Goal: Transaction & Acquisition: Purchase product/service

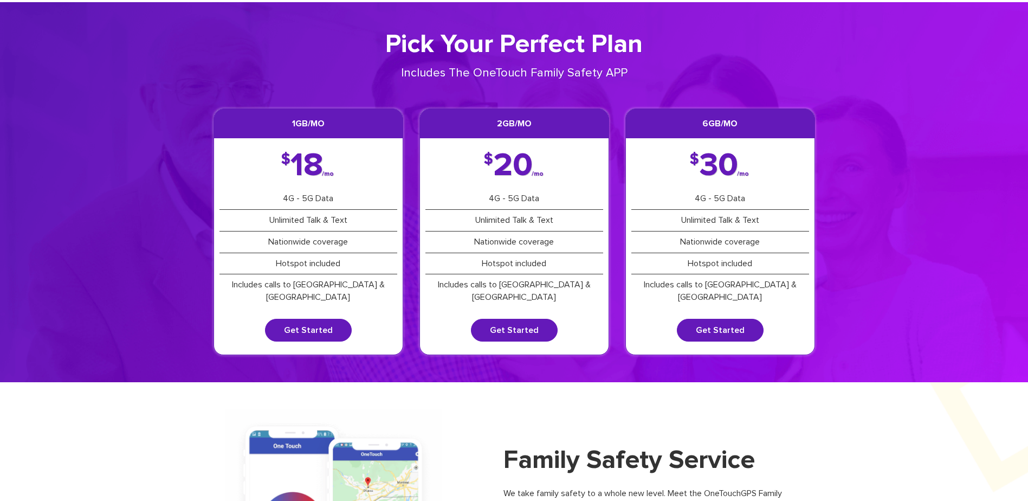
scroll to position [163, 0]
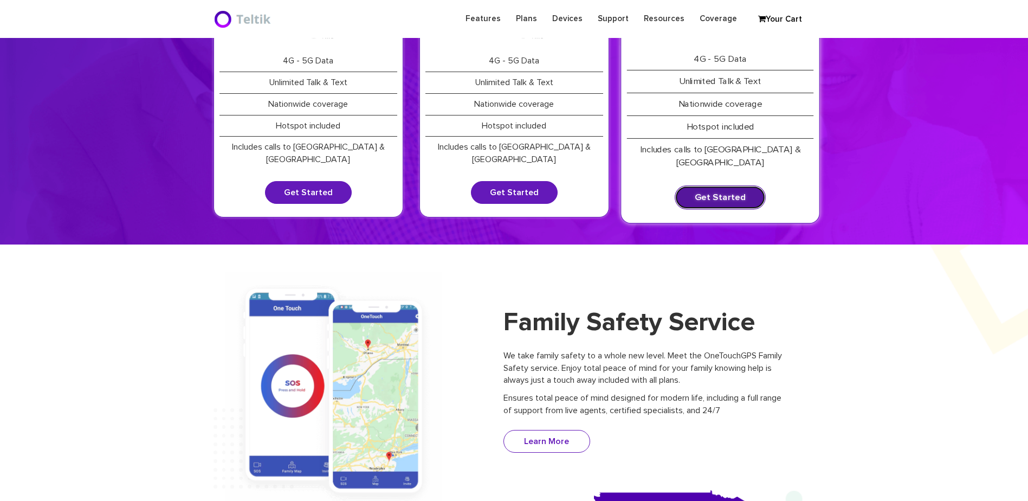
click at [741, 185] on link "Get Started" at bounding box center [719, 197] width 91 height 24
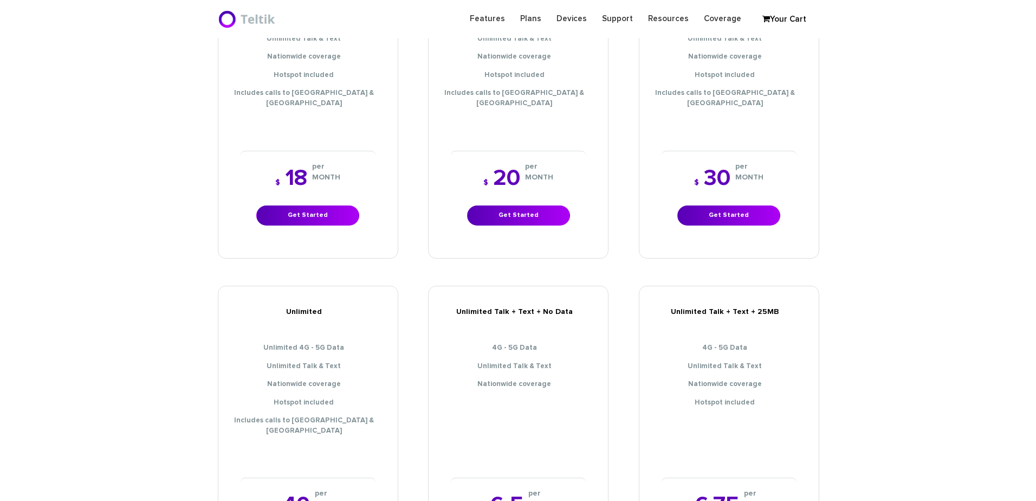
scroll to position [379, 0]
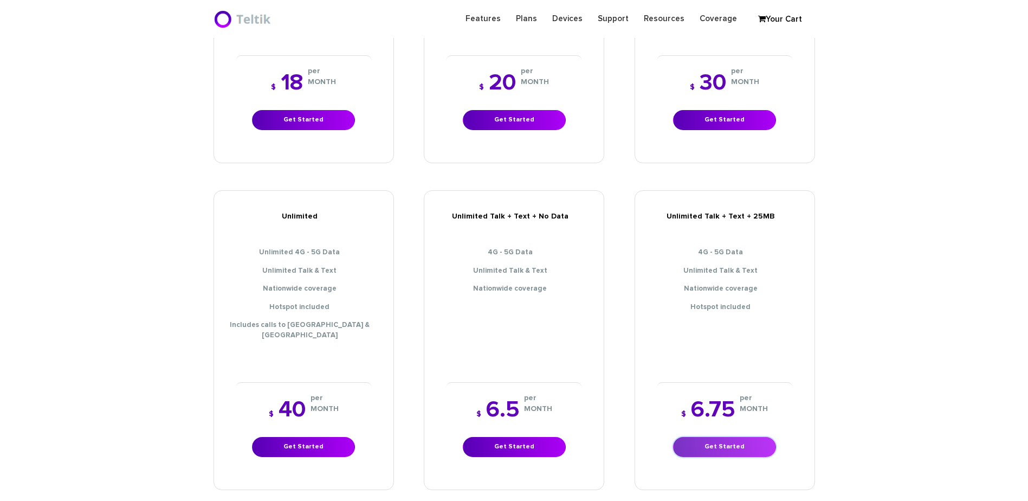
click at [712, 437] on link "Get Started" at bounding box center [724, 447] width 103 height 20
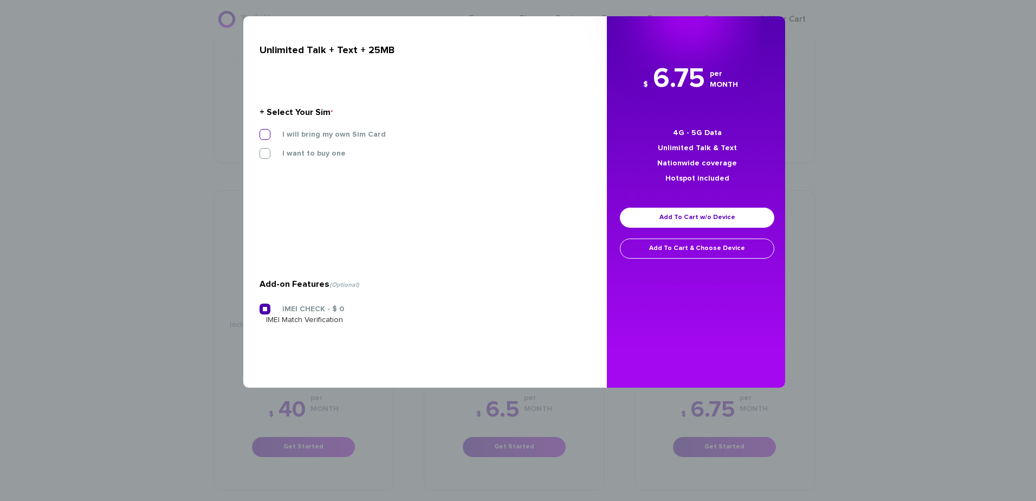
click at [348, 132] on label "I will bring my own Sim Card" at bounding box center [326, 134] width 120 height 10
click at [259, 131] on input "I will bring my own Sim Card" at bounding box center [259, 131] width 0 height 0
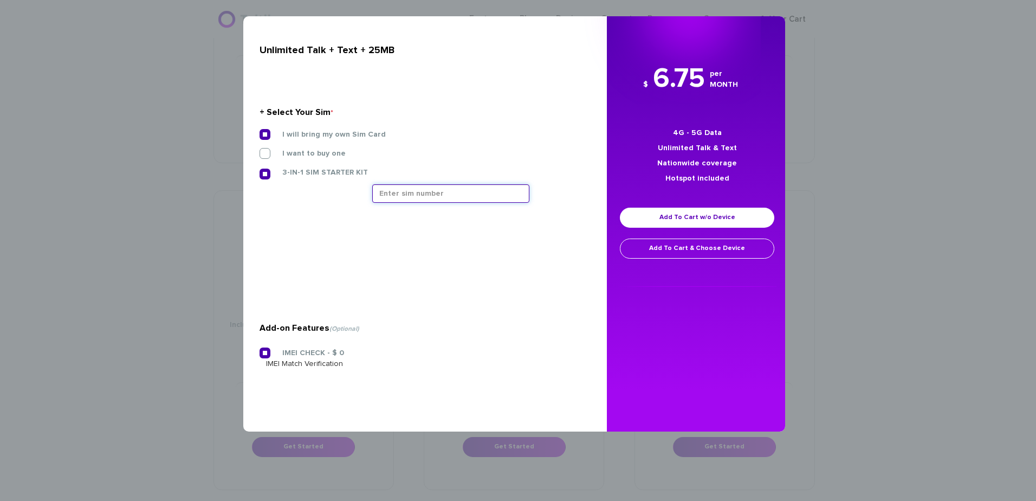
click at [427, 192] on input "text" at bounding box center [450, 193] width 157 height 18
click at [470, 196] on input "text" at bounding box center [450, 193] width 157 height 18
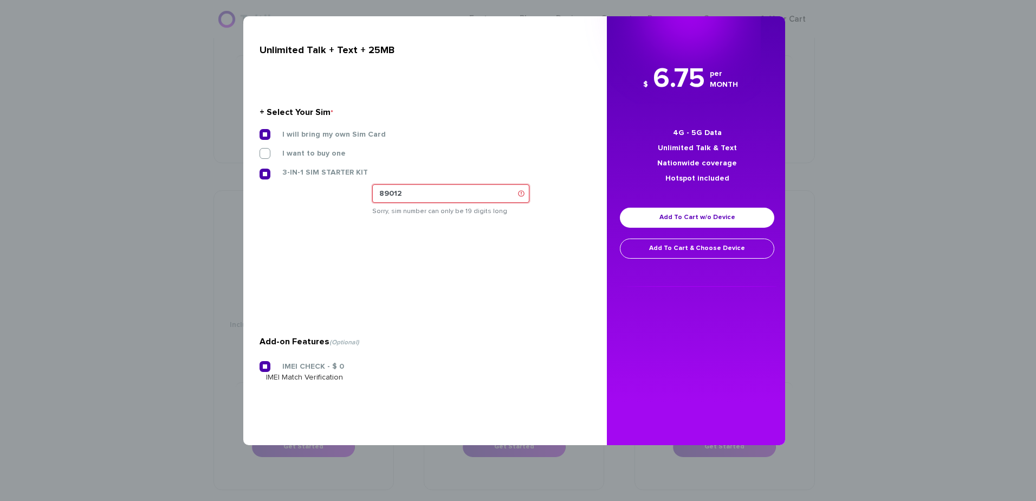
click at [424, 198] on input "89012" at bounding box center [450, 193] width 157 height 18
click at [466, 192] on input "8901240357" at bounding box center [450, 193] width 157 height 18
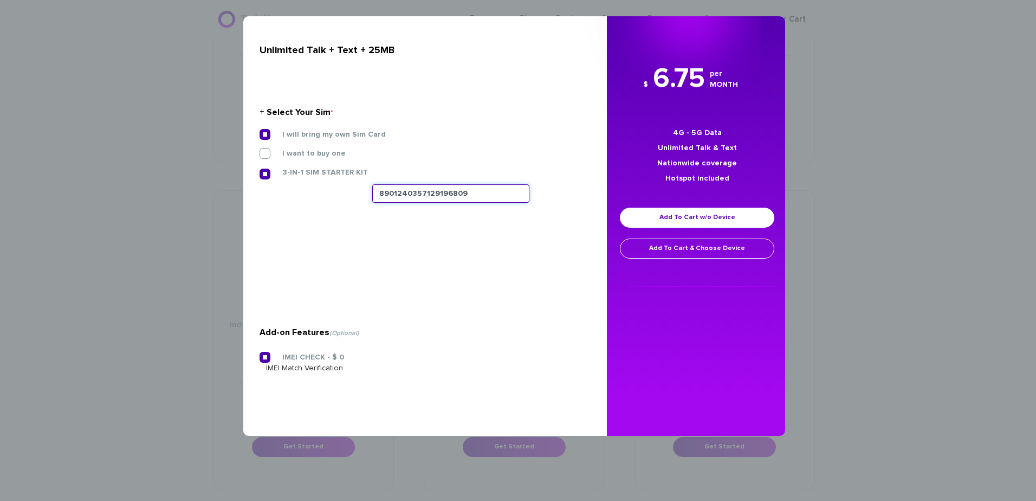
type input "8901240357129196809"
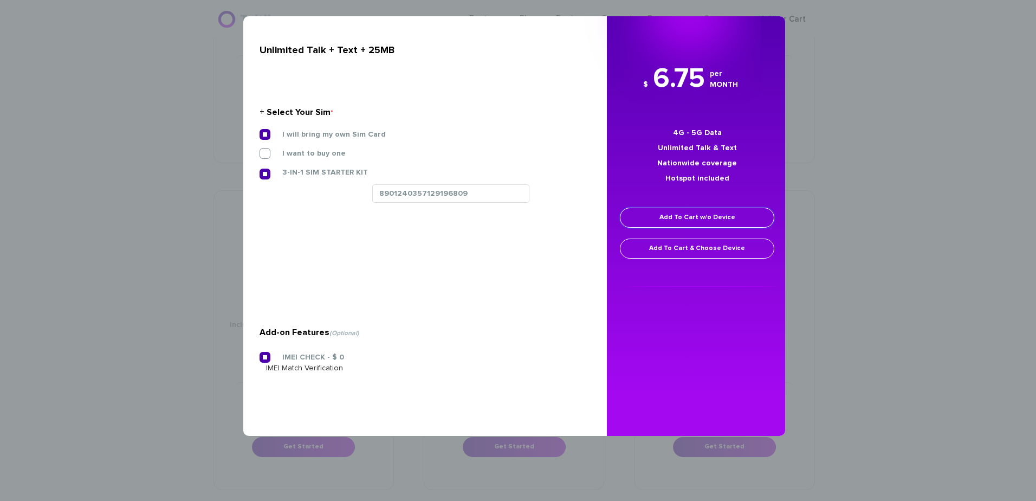
click at [681, 211] on link "Add To Cart w/o Device" at bounding box center [697, 217] width 154 height 20
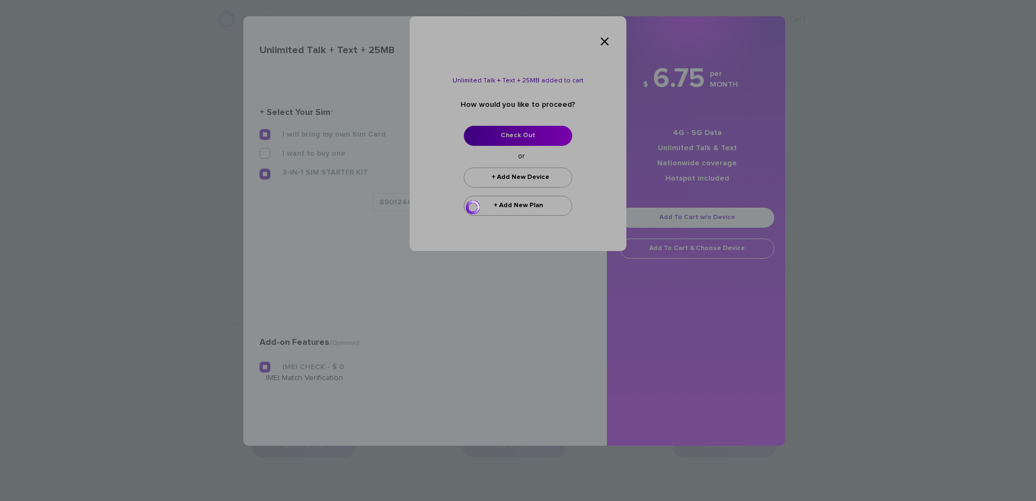
click at [516, 134] on div at bounding box center [518, 250] width 1036 height 501
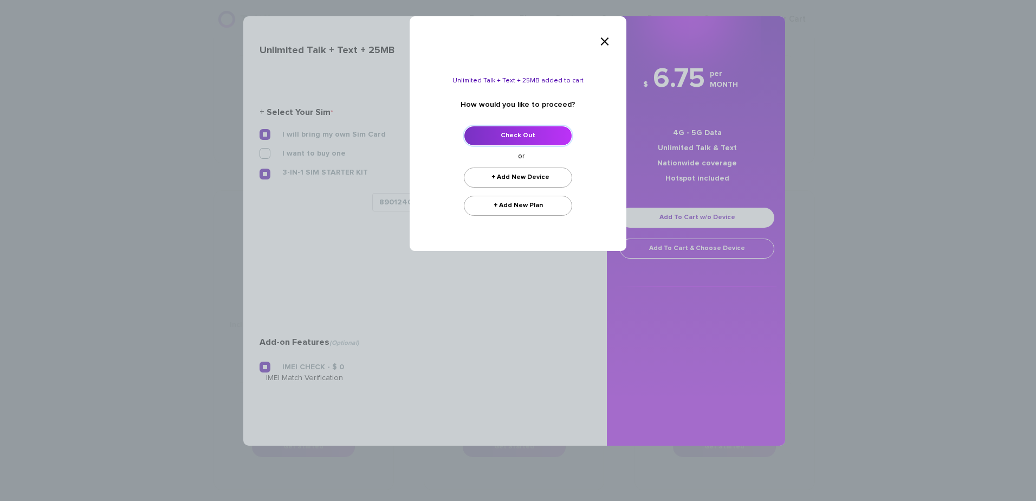
click at [524, 135] on link "Check Out" at bounding box center [518, 136] width 108 height 20
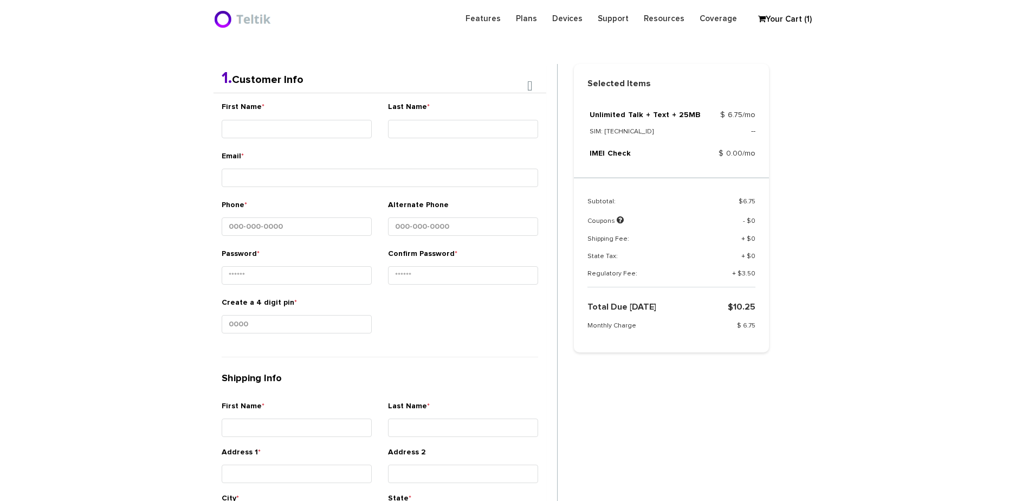
scroll to position [229, 0]
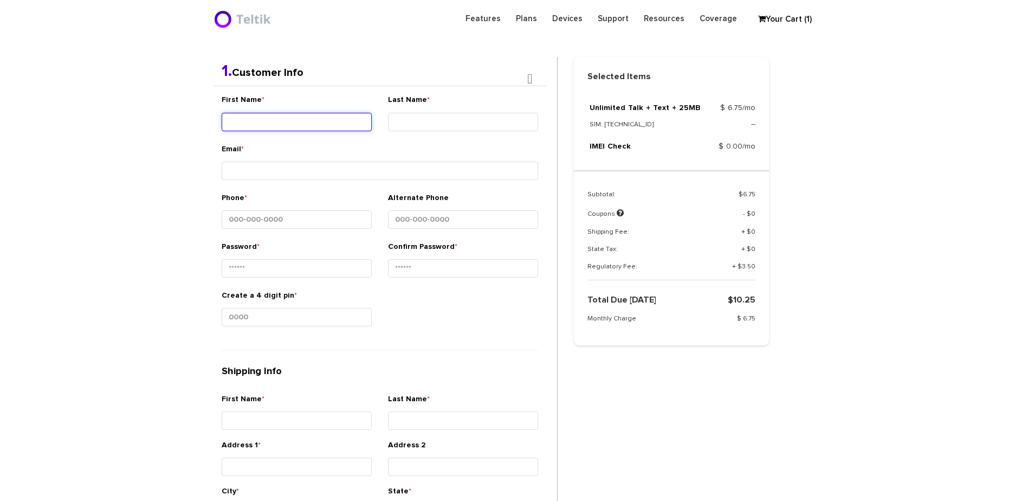
click at [265, 119] on input "First Name *" at bounding box center [297, 122] width 150 height 18
type input "Ner - Aharon"
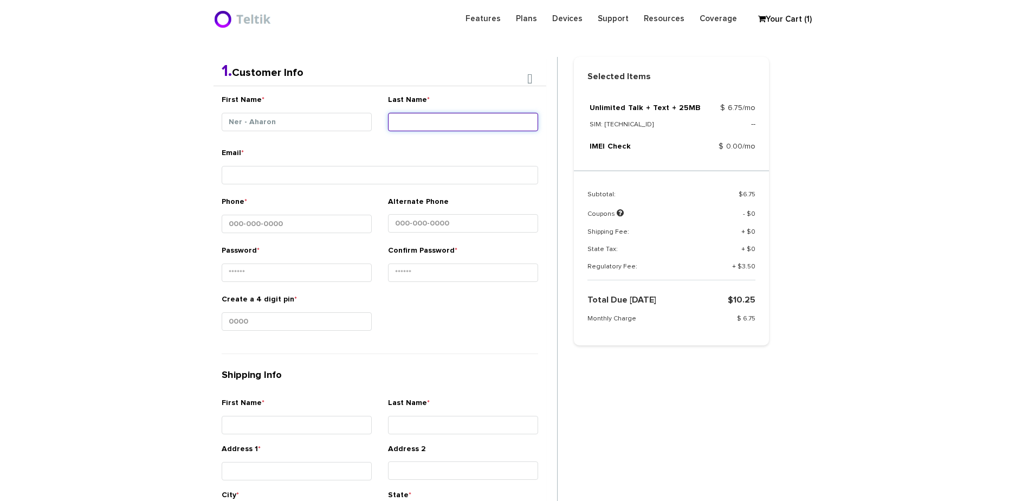
click at [446, 121] on input "Last Name *" at bounding box center [463, 122] width 150 height 18
type input "Yifrah"
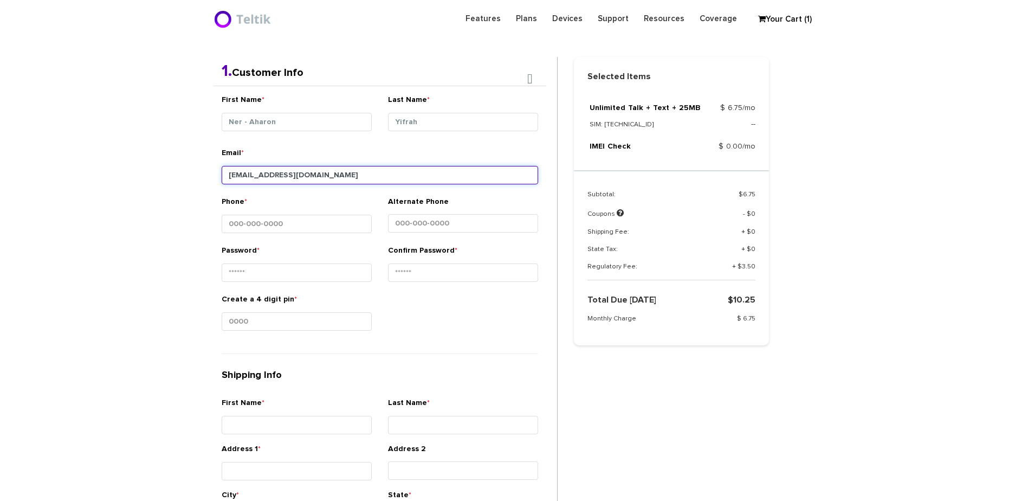
type input "myifrah@gmail.com"
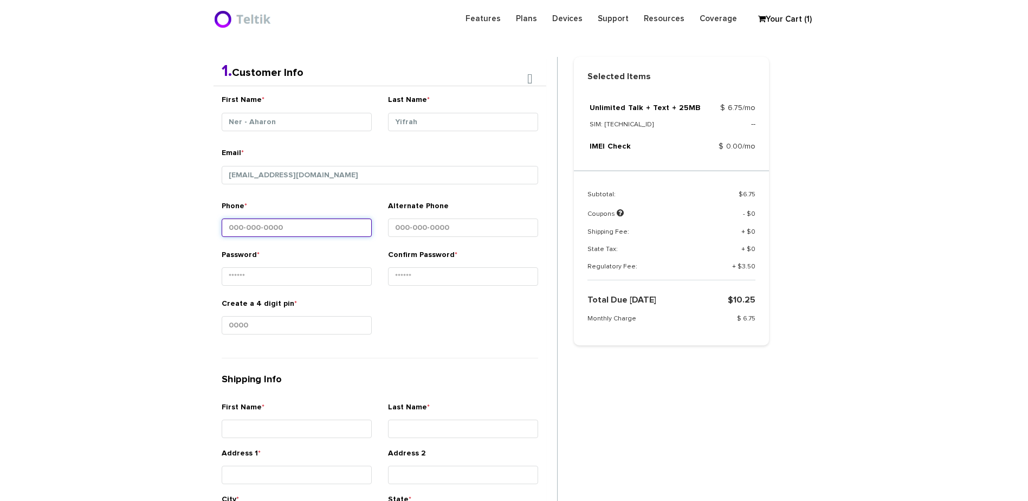
click at [253, 230] on input "Phone *" at bounding box center [297, 227] width 150 height 18
type input "410-963-4184"
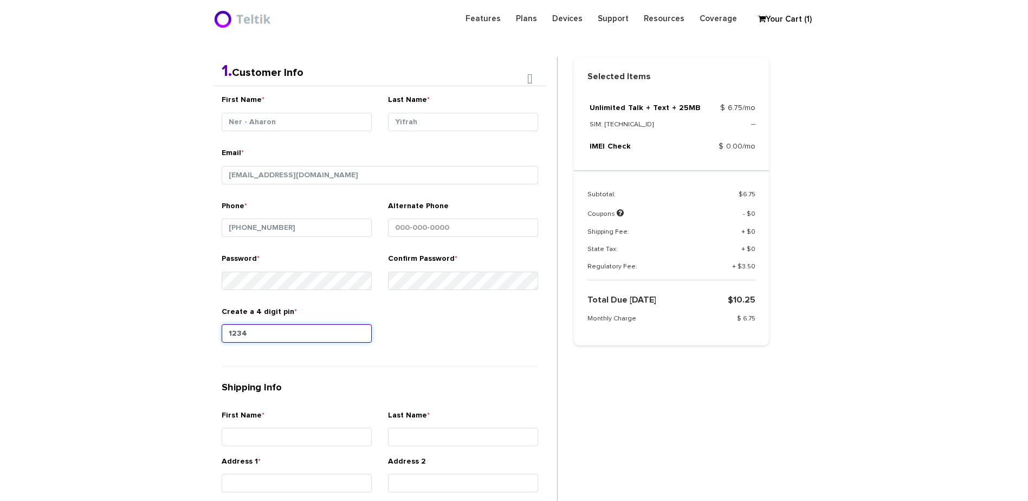
type input "1234"
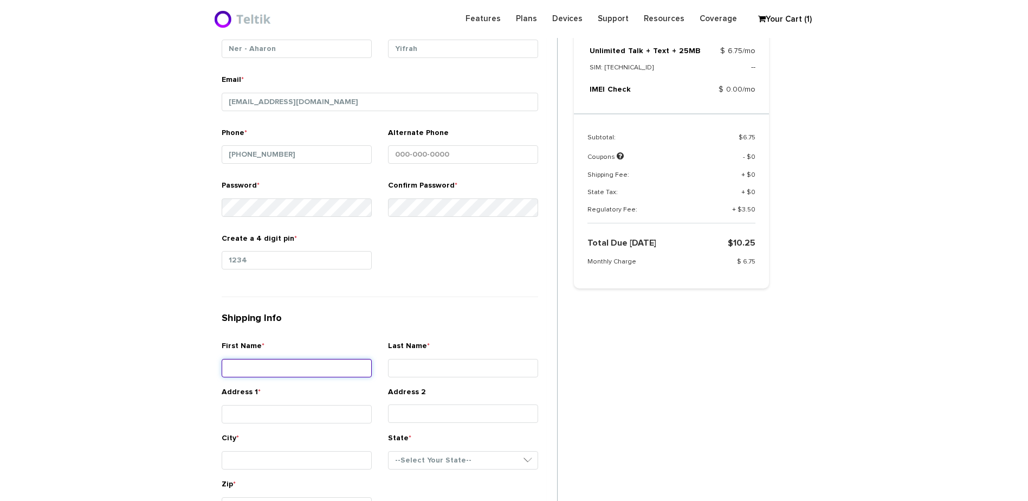
scroll to position [283, 0]
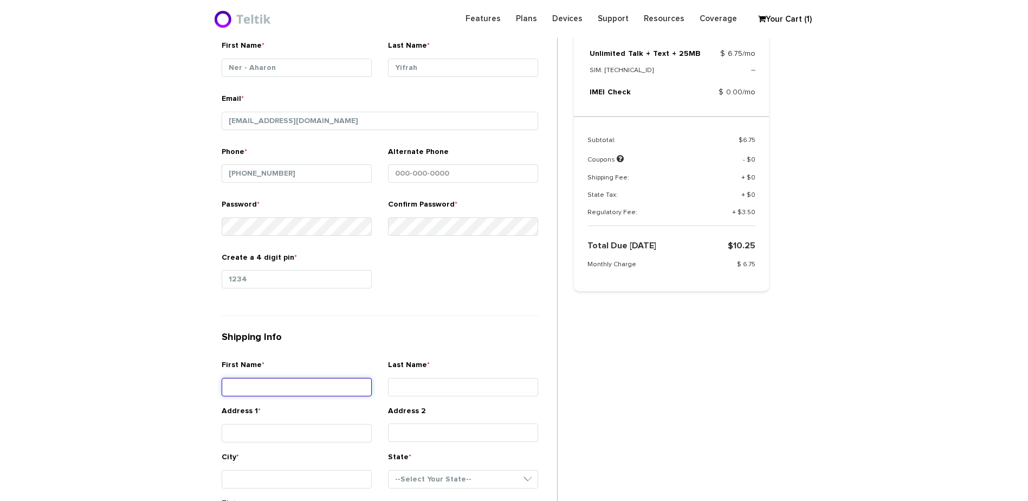
click at [309, 386] on input "First Name *" at bounding box center [297, 387] width 150 height 18
type input "Michael"
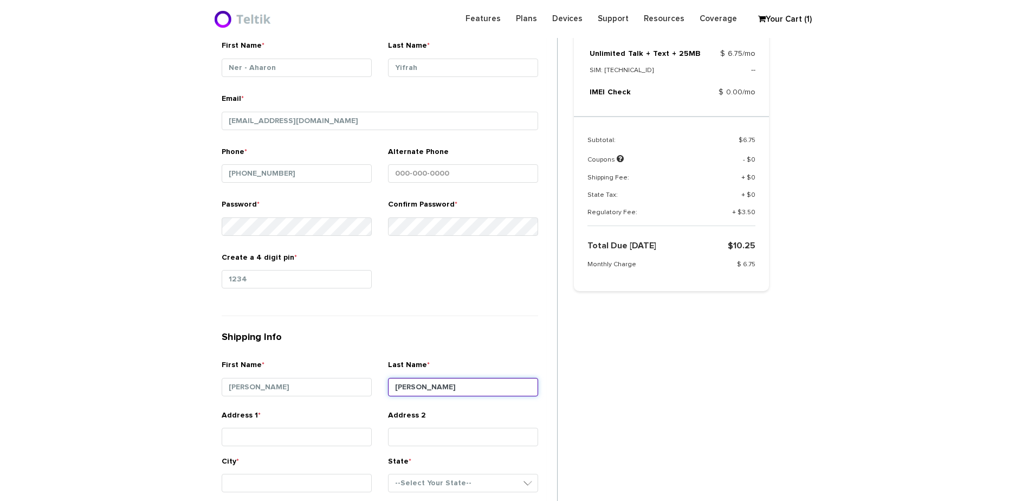
type input "Yifrah"
type input "7026 Wallace Ave"
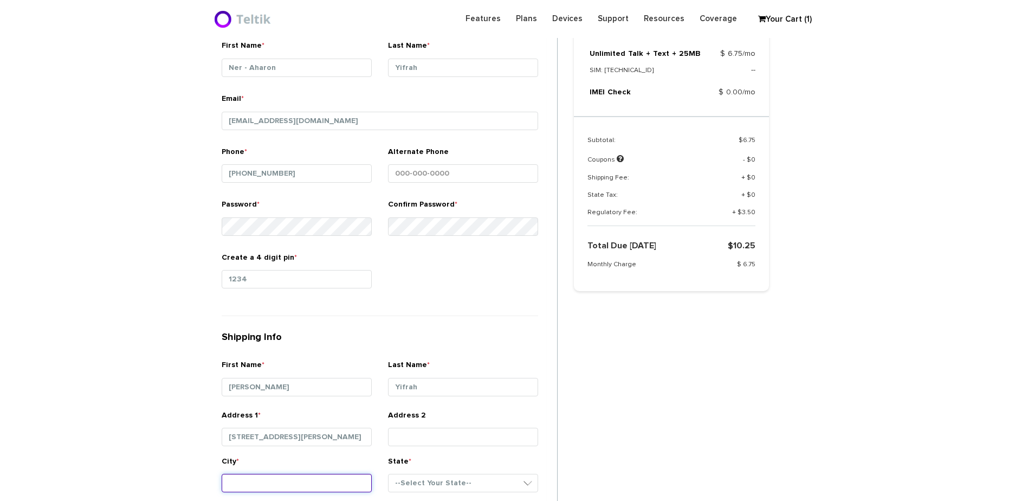
type input "Baltimore"
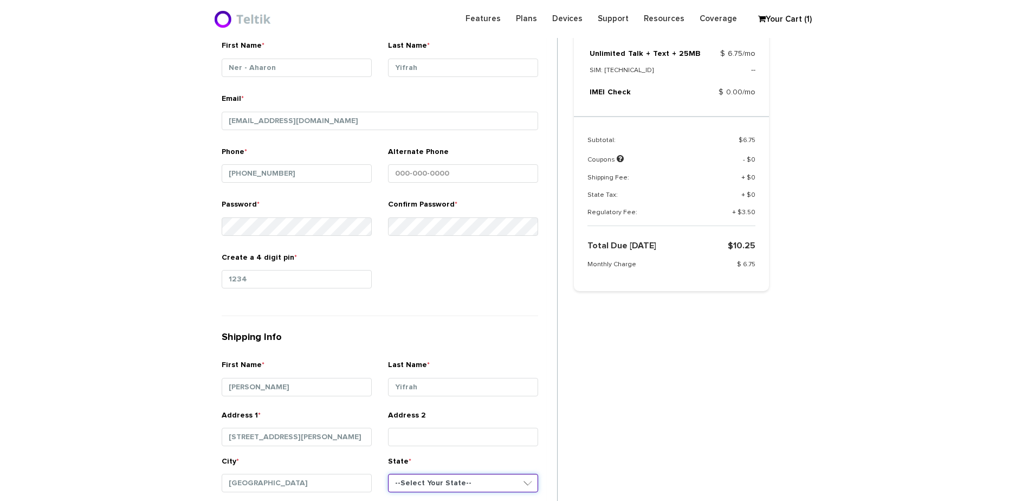
select select "MD"
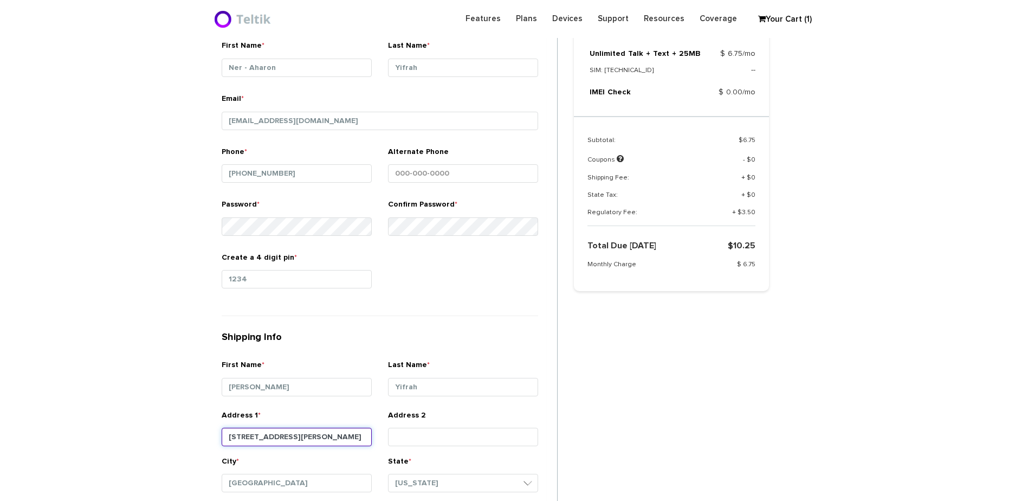
type input "21215"
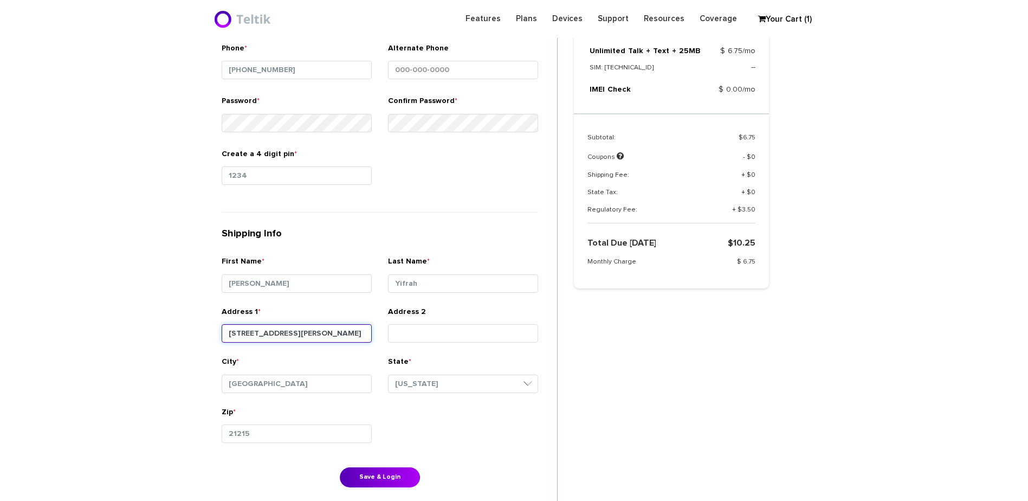
scroll to position [392, 0]
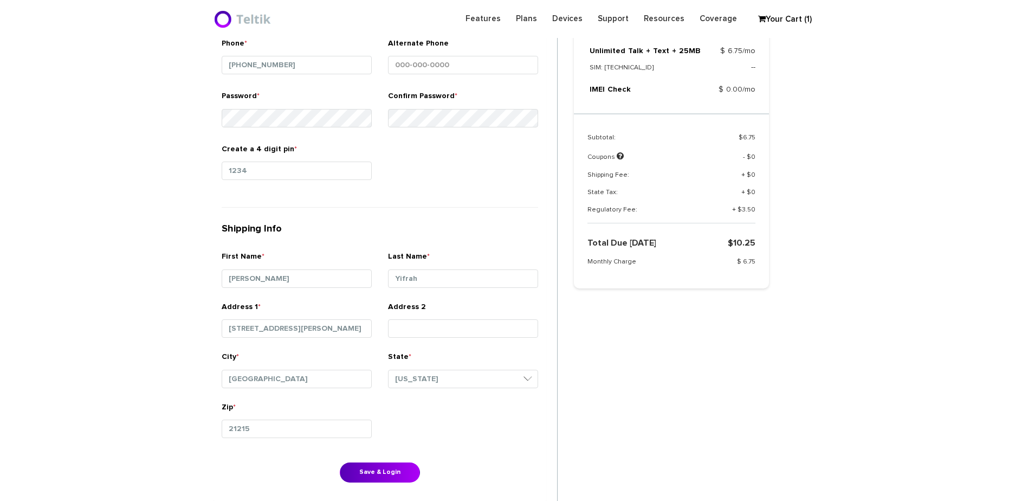
click at [183, 352] on section "Choose Package Checkout Confirmation You are almost done! Please select/add you…" at bounding box center [514, 208] width 1028 height 1071
click at [459, 278] on input "Yifrah" at bounding box center [463, 278] width 150 height 18
click at [118, 141] on section "Choose Package Checkout Confirmation You are almost done! Please select/add you…" at bounding box center [514, 208] width 1028 height 1071
click at [379, 469] on button "Save & Login" at bounding box center [380, 472] width 80 height 20
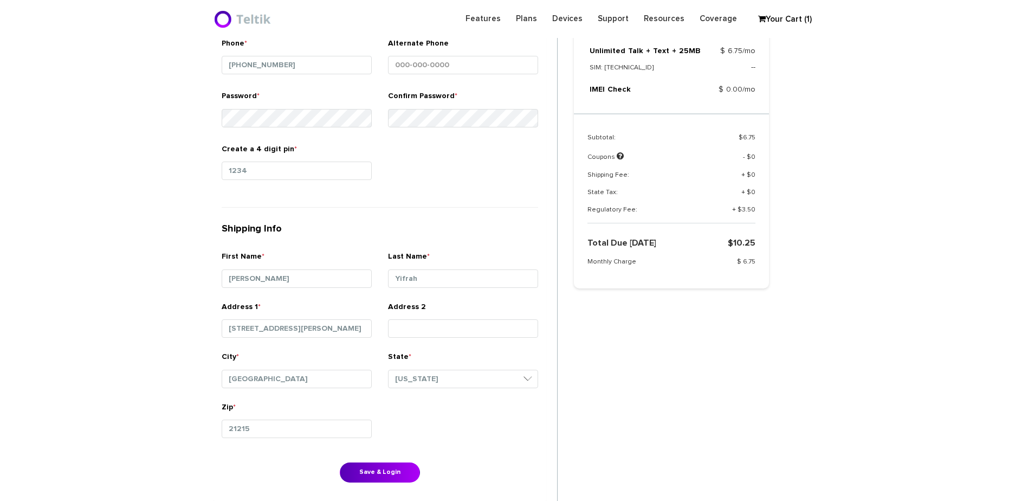
click at [420, 213] on div "First Name * Ner - Aharon Last Name * Yifrah Email * myifrah@gmail.com *" at bounding box center [379, 212] width 333 height 578
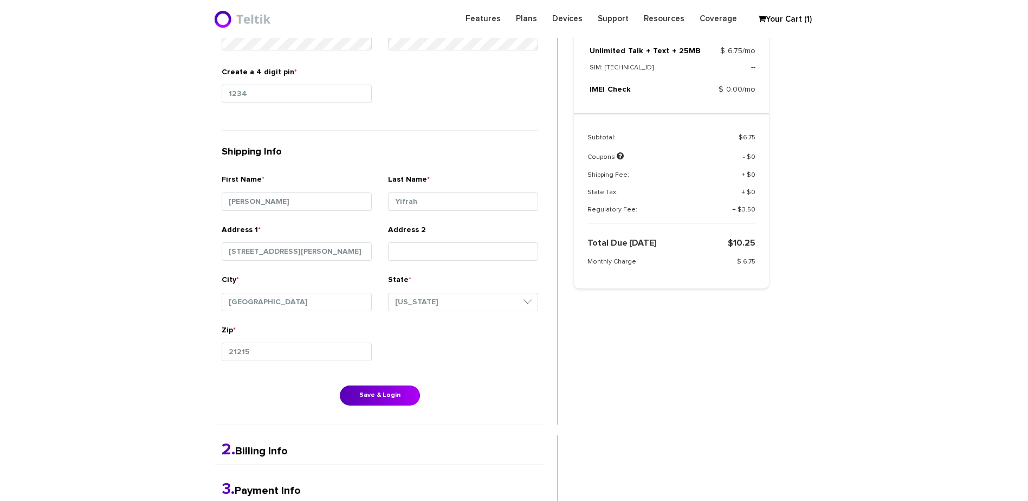
scroll to position [500, 0]
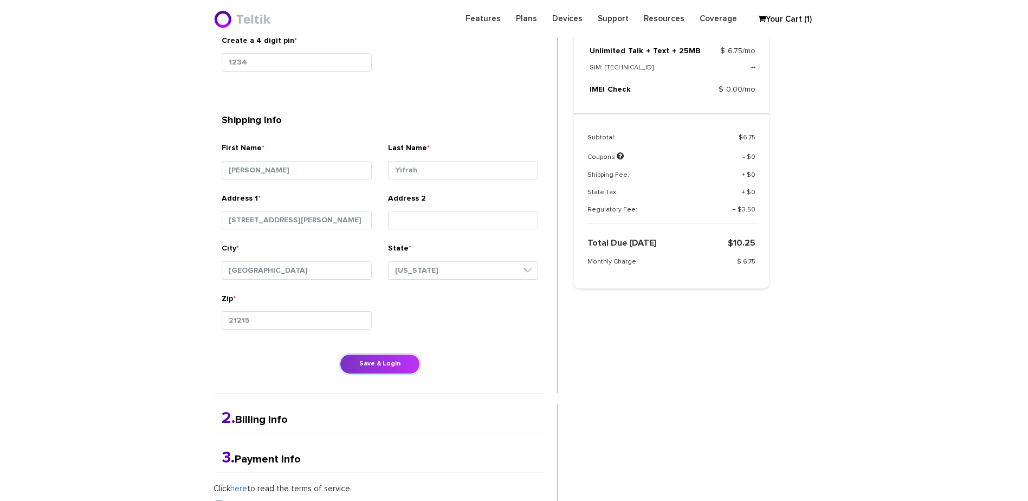
click at [402, 365] on button "Save & Login" at bounding box center [380, 364] width 80 height 20
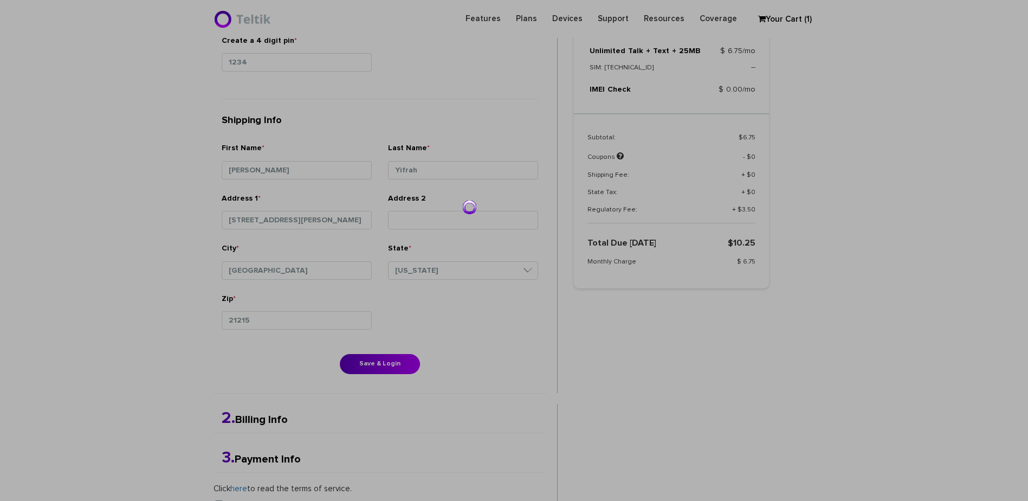
click at [788, 355] on div at bounding box center [514, 250] width 1028 height 501
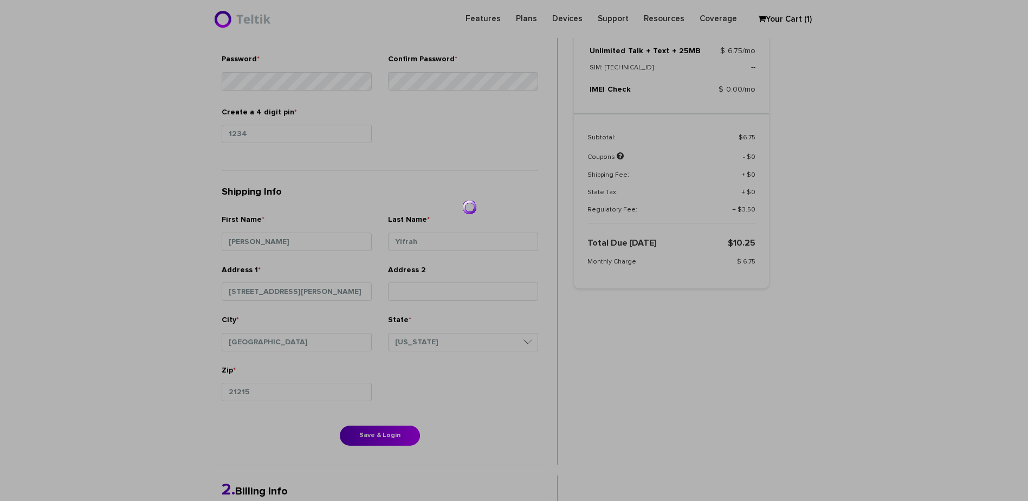
scroll to position [392, 0]
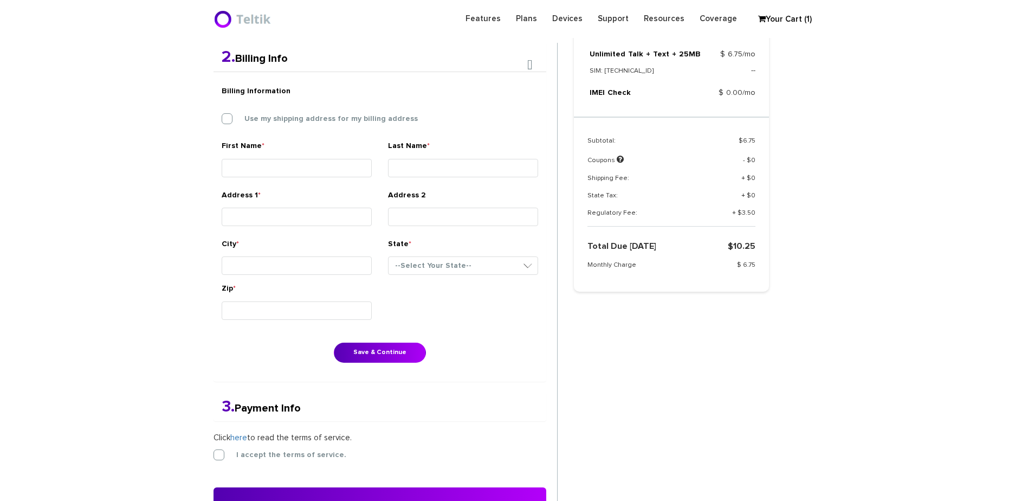
scroll to position [282, 0]
click at [315, 116] on label "Use my shipping address for my billing address" at bounding box center [323, 119] width 190 height 10
click at [222, 116] on input "Use my shipping address for my billing address" at bounding box center [222, 116] width 0 height 0
type input "[PERSON_NAME]"
type input "Yifrah"
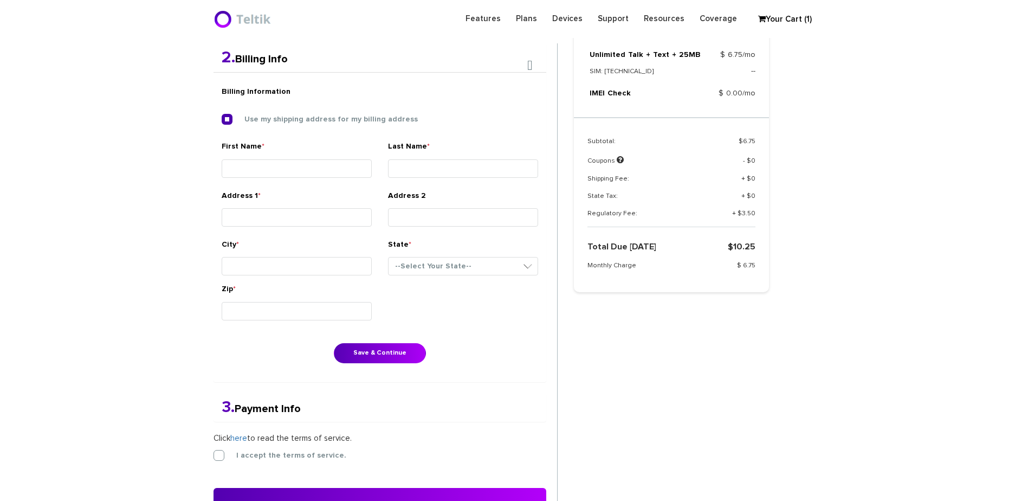
type input "[STREET_ADDRESS][PERSON_NAME]"
type input "[GEOGRAPHIC_DATA]"
select select "MD"
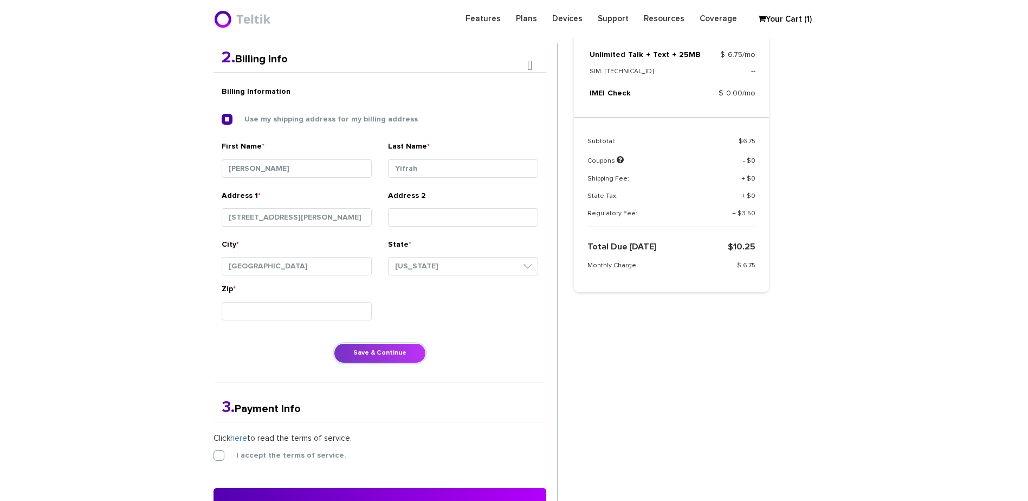
click at [381, 347] on button "Save & Continue" at bounding box center [380, 353] width 92 height 20
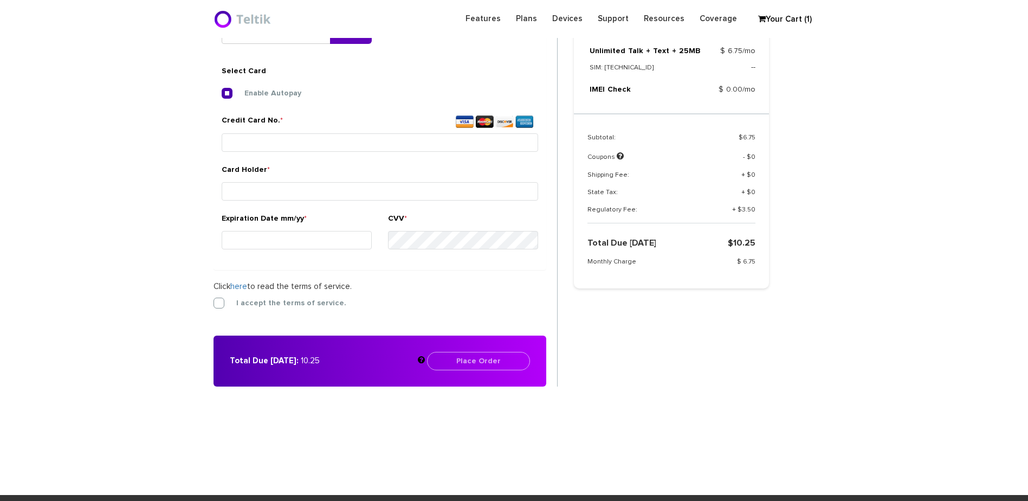
scroll to position [355, 0]
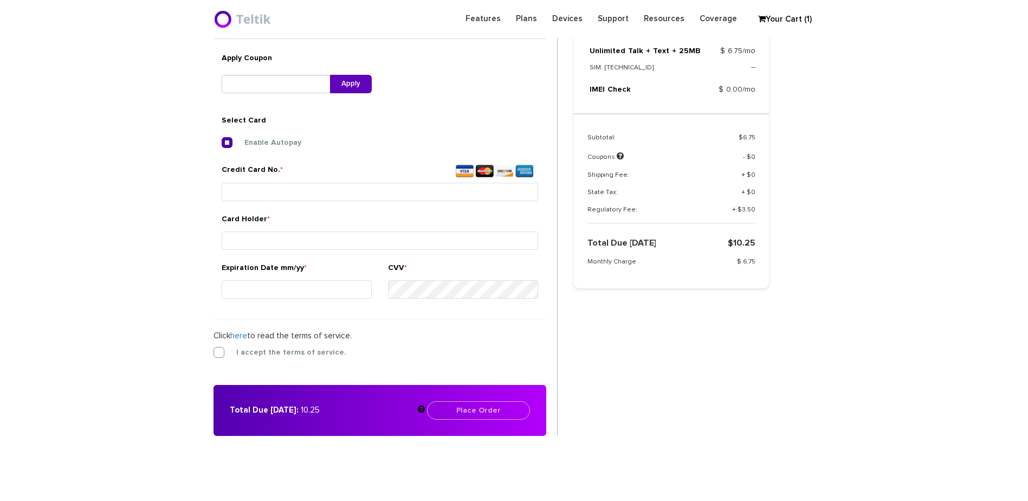
drag, startPoint x: 261, startPoint y: 215, endPoint x: 266, endPoint y: 200, distance: 15.6
click at [261, 215] on label "Card Holder *" at bounding box center [246, 221] width 48 height 16
click at [261, 231] on input "Card Holder *" at bounding box center [380, 240] width 316 height 18
click at [266, 200] on input "Credit Card No. *" at bounding box center [380, 192] width 316 height 18
click at [349, 156] on div "Enable Autopay Credit Card No. * Card Holder * Expiration Date mm/yy *" at bounding box center [380, 223] width 316 height 173
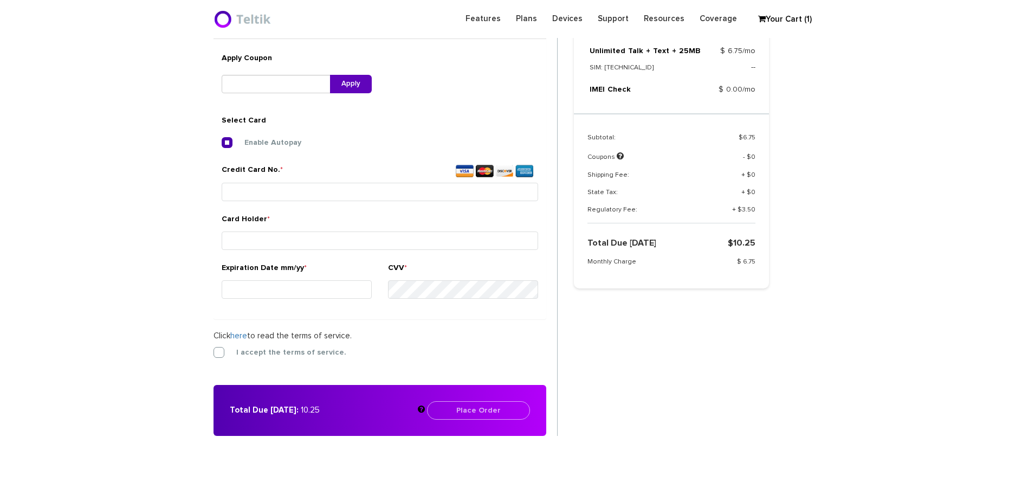
click at [330, 204] on small at bounding box center [380, 204] width 316 height 3
click at [330, 193] on input "Credit Card No. *" at bounding box center [380, 192] width 316 height 18
click at [262, 193] on input "Credit Card No. *" at bounding box center [380, 192] width 316 height 18
type input "3737 6541 0492 018"
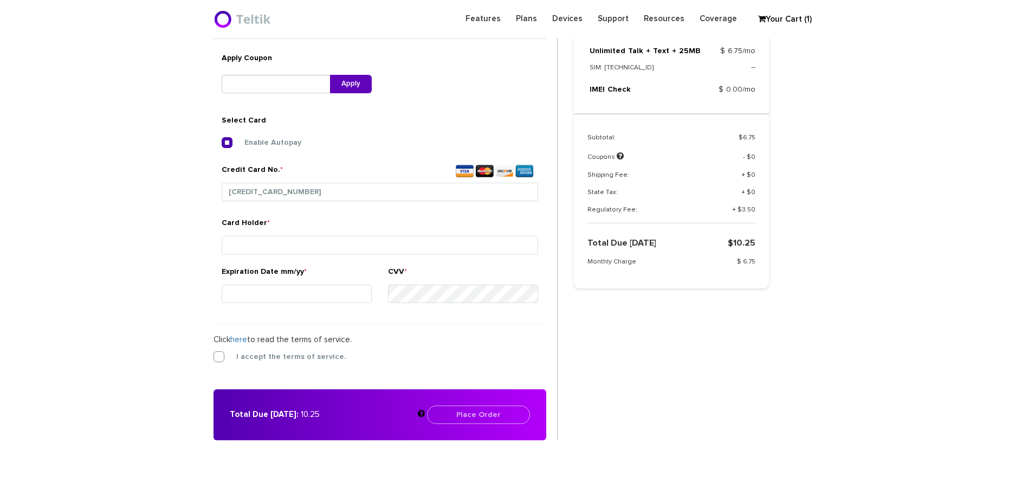
click at [330, 302] on div "Expiration Date mm/yy *" at bounding box center [297, 286] width 150 height 41
click at [328, 293] on input "Expiration Date mm/yy *" at bounding box center [297, 293] width 150 height 18
type input "05/29"
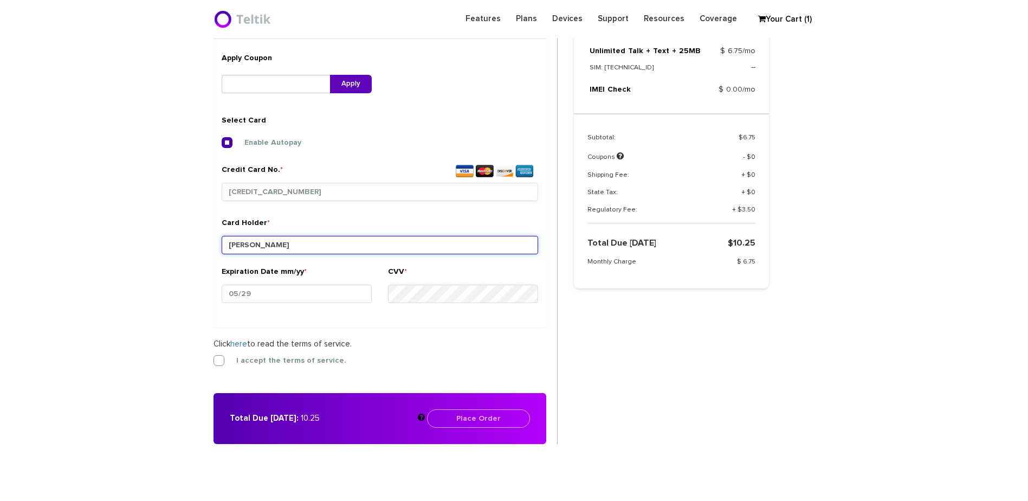
type input "Y"
type input "Dina Yifrah"
click at [291, 356] on form "2. Billing Info Billing Information Use my shipping address for my billing addr…" at bounding box center [385, 206] width 344 height 473
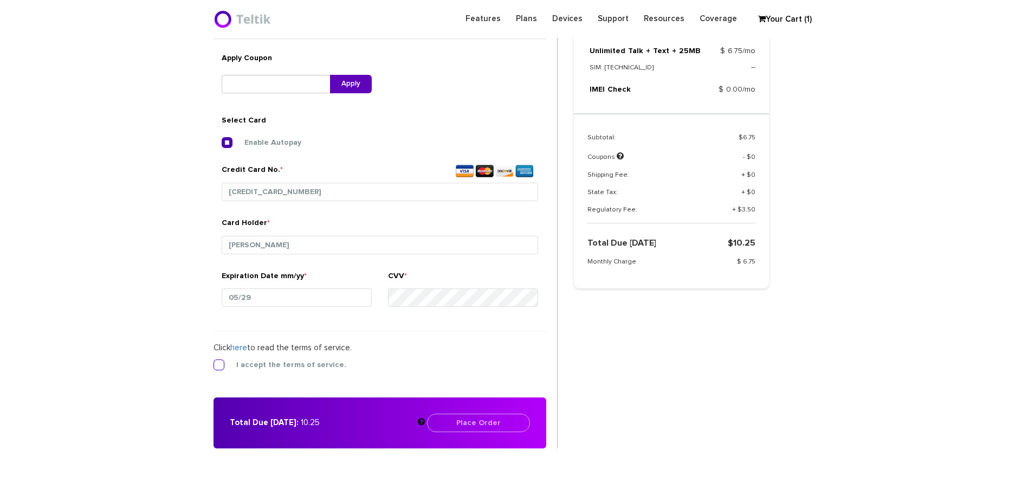
click at [276, 366] on label "I accept the terms of service." at bounding box center [283, 365] width 126 height 10
click at [213, 361] on input "I accept the terms of service." at bounding box center [213, 361] width 0 height 0
click at [460, 423] on button "Place Order" at bounding box center [478, 422] width 103 height 18
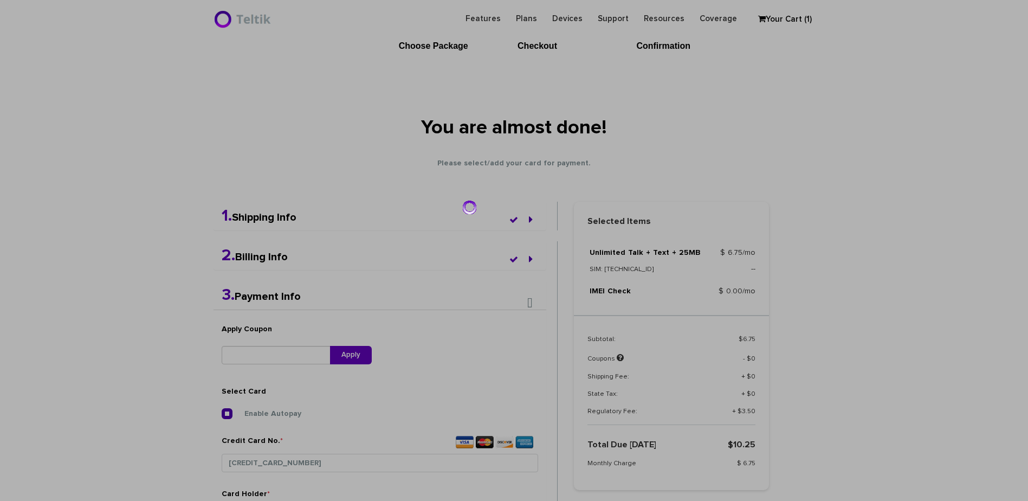
scroll to position [0, 0]
